Goal: Find specific page/section

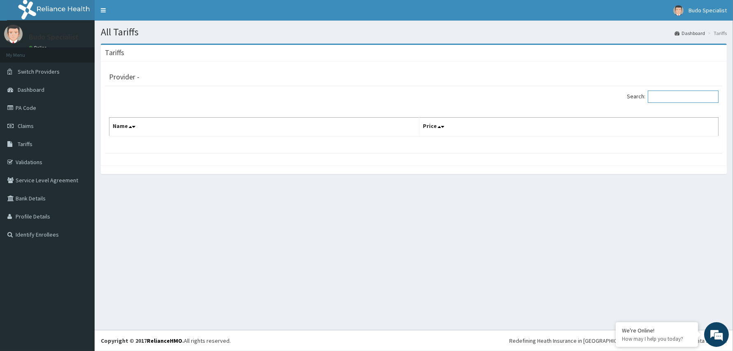
click at [673, 98] on input "Search:" at bounding box center [683, 96] width 71 height 12
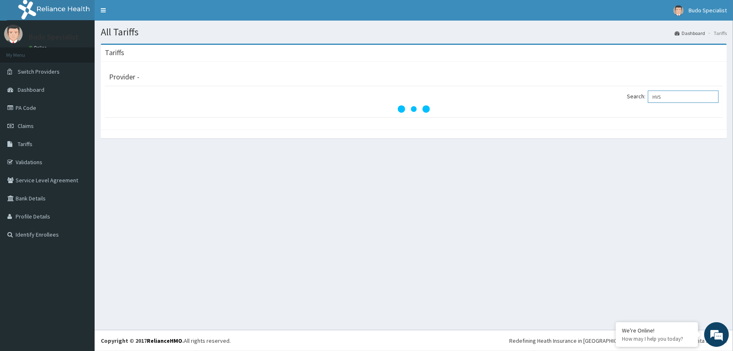
type input "HVS"
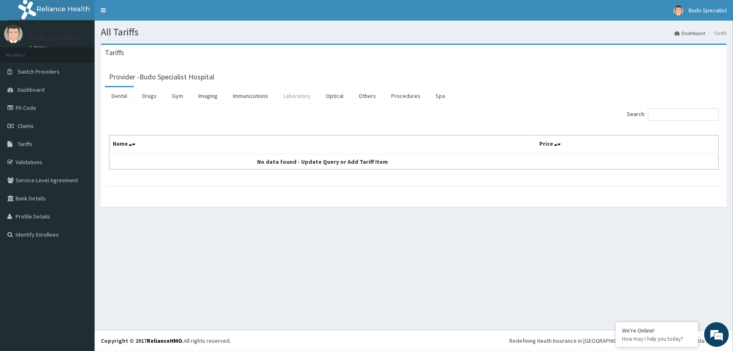
click at [292, 95] on link "Laboratory" at bounding box center [297, 95] width 40 height 17
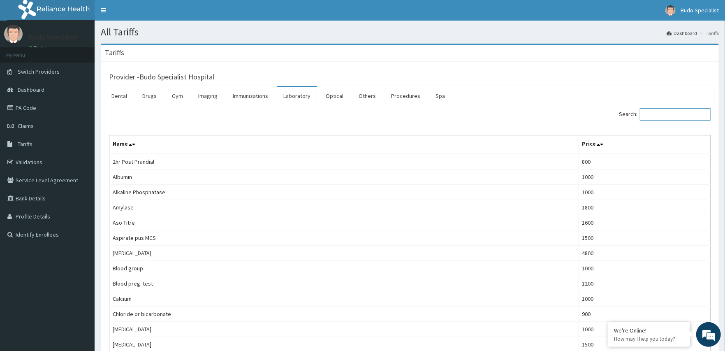
click at [667, 113] on input "Search:" at bounding box center [675, 114] width 71 height 12
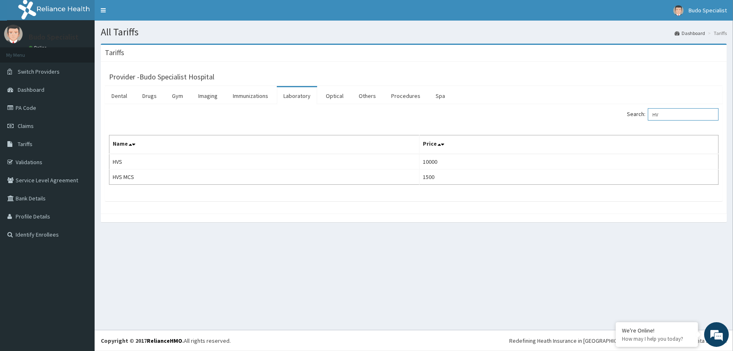
type input "H"
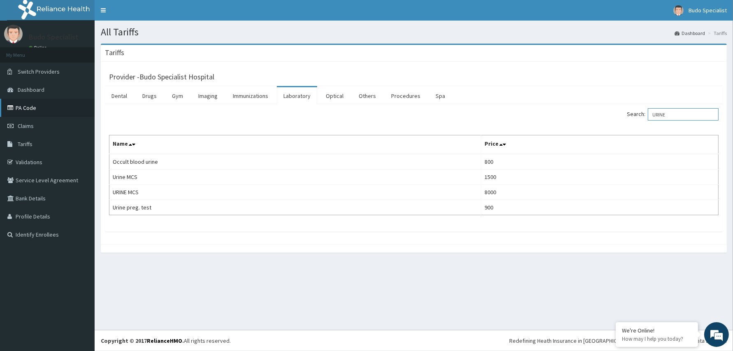
type input "URINE"
click at [21, 106] on link "PA Code" at bounding box center [47, 108] width 95 height 18
